Goal: Navigation & Orientation: Find specific page/section

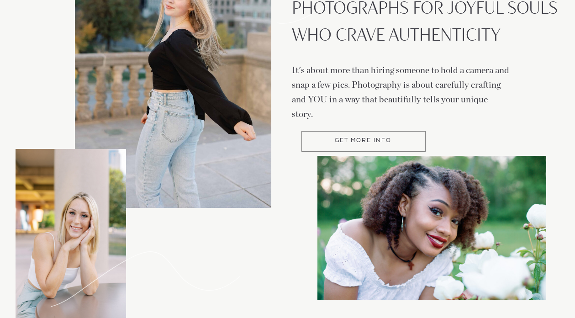
scroll to position [40, 0]
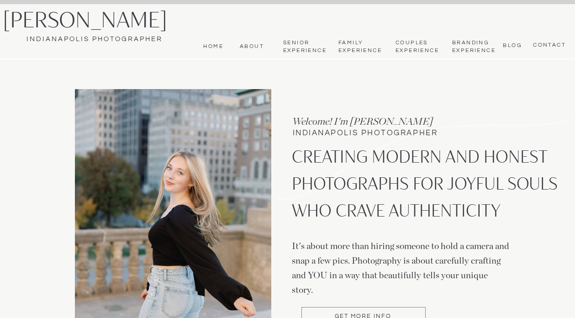
click at [510, 44] on nav "bLog" at bounding box center [510, 45] width 21 height 6
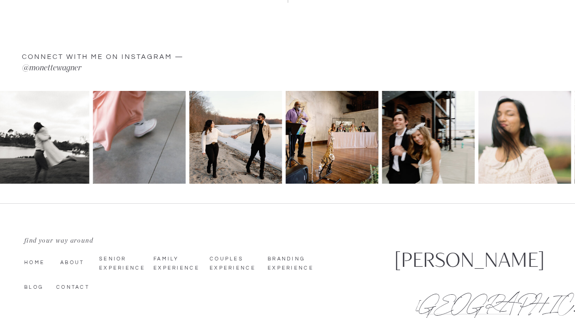
scroll to position [3609, 0]
click at [291, 258] on nav "Branding Experience" at bounding box center [291, 262] width 49 height 16
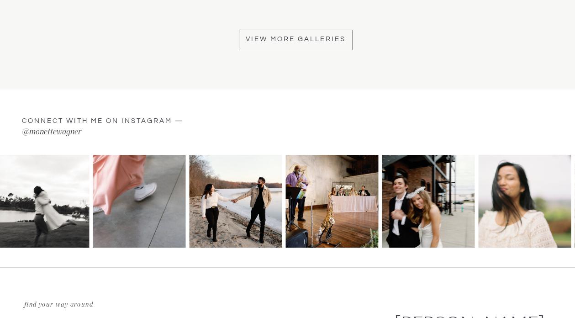
scroll to position [8176, 0]
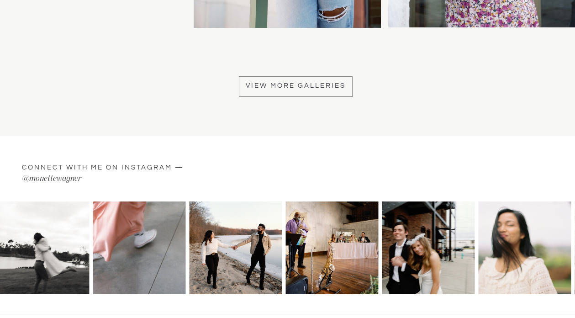
click at [293, 83] on div at bounding box center [296, 86] width 114 height 21
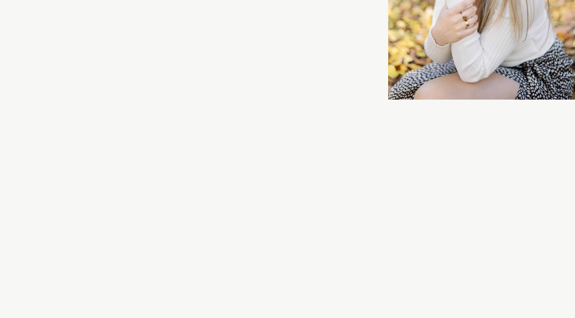
scroll to position [5069, 0]
